Goal: Information Seeking & Learning: Stay updated

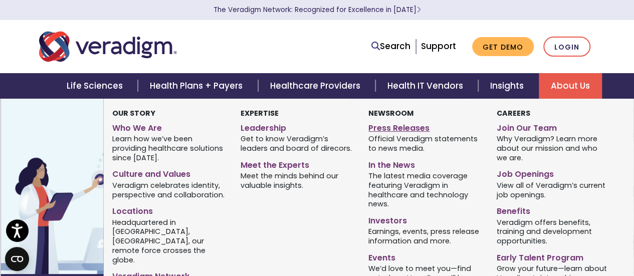
click at [396, 129] on link "Press Releases" at bounding box center [424, 126] width 113 height 15
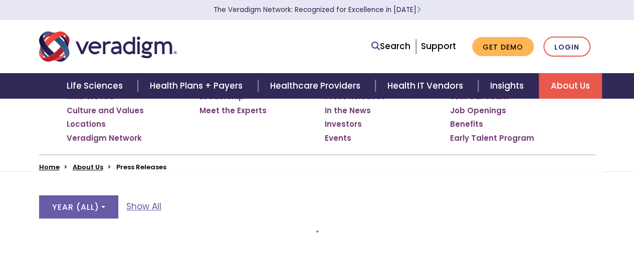
scroll to position [150, 0]
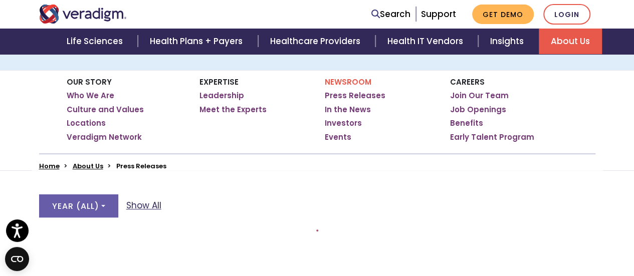
click at [134, 203] on link "Show All" at bounding box center [143, 206] width 35 height 14
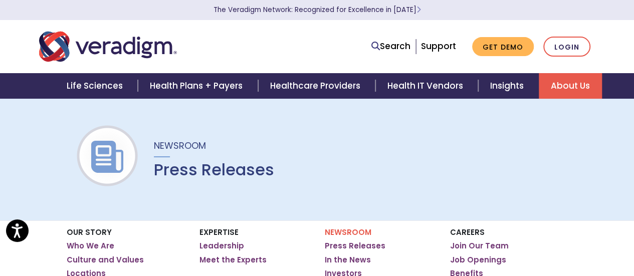
scroll to position [50, 0]
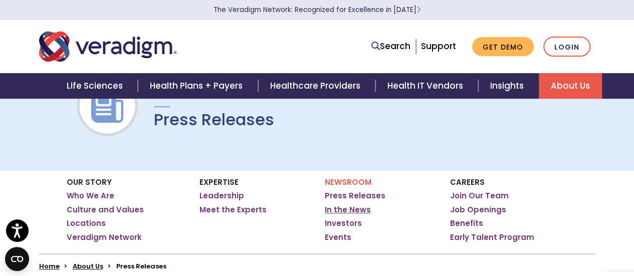
click at [351, 213] on link "In the News" at bounding box center [348, 210] width 46 height 10
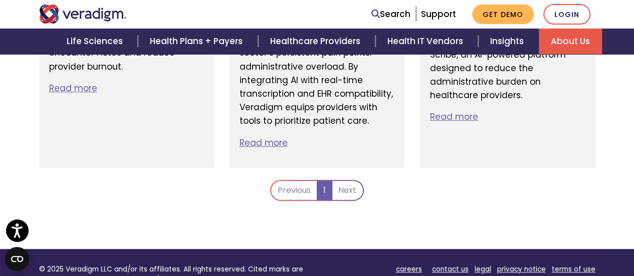
scroll to position [2154, 0]
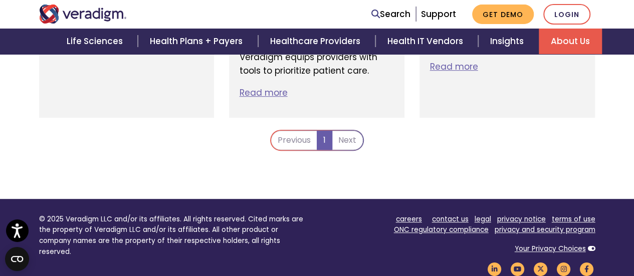
click at [355, 131] on li "Next" at bounding box center [347, 140] width 31 height 19
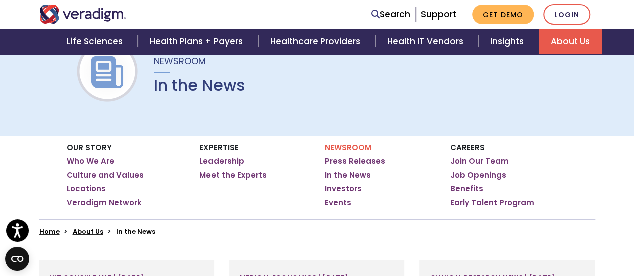
scroll to position [100, 0]
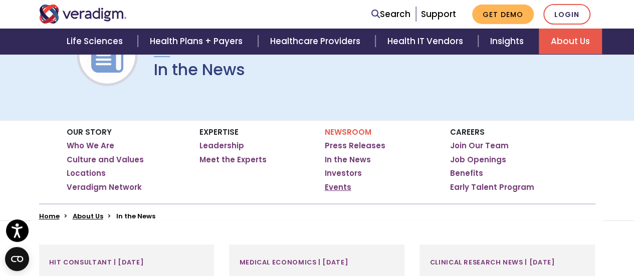
click at [337, 182] on link "Events" at bounding box center [338, 187] width 27 height 10
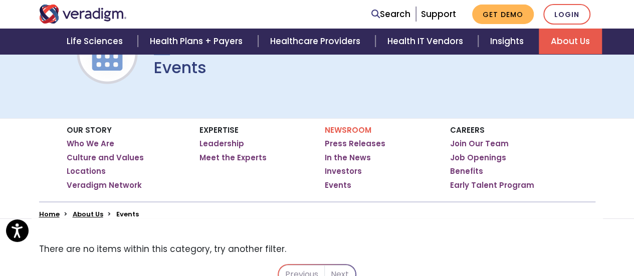
scroll to position [100, 0]
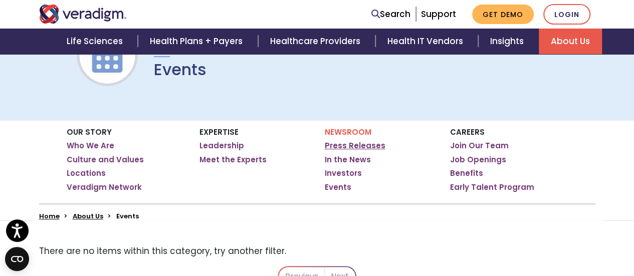
click at [341, 144] on link "Press Releases" at bounding box center [355, 146] width 61 height 10
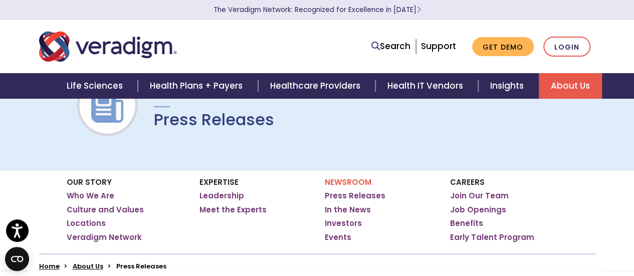
scroll to position [250, 0]
